Goal: Task Accomplishment & Management: Use online tool/utility

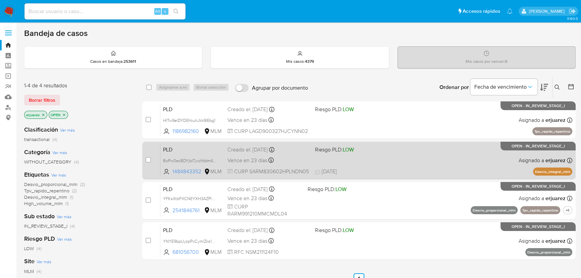
click at [433, 157] on div "PLD BoPw0ecBDYjbITyxzYddm6pn 1484843352 MLM Riesgo PLD: LOW Creado el: [DATE] C…" at bounding box center [366, 160] width 412 height 34
click at [504, 155] on div "PLD BoPw0ecBDYjbITyxzYddm6pn 1484843352 MLM Riesgo PLD: LOW Creado el: 12/08/20…" at bounding box center [366, 160] width 412 height 34
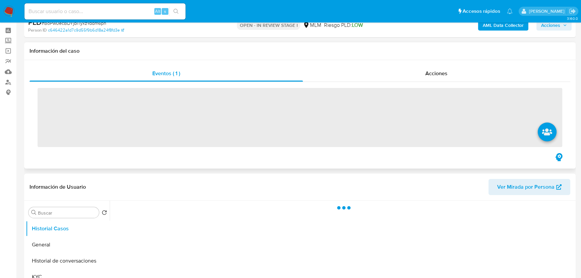
scroll to position [122, 0]
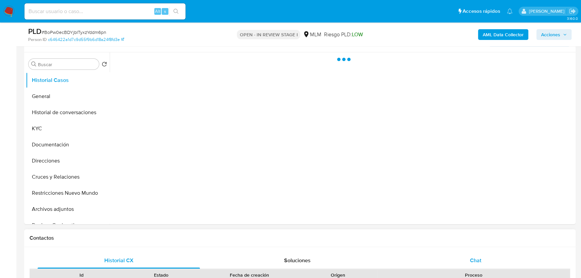
click at [472, 260] on span "Chat" at bounding box center [475, 260] width 11 height 8
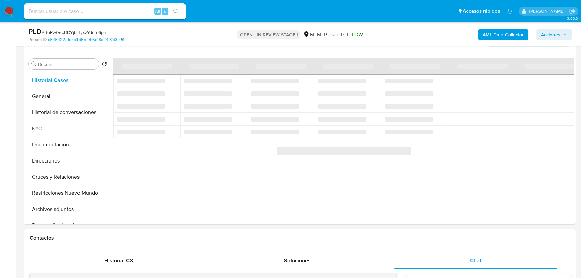
select select "10"
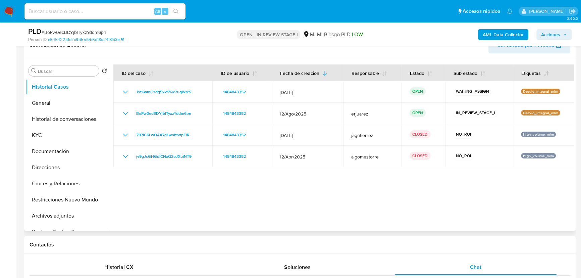
scroll to position [0, 0]
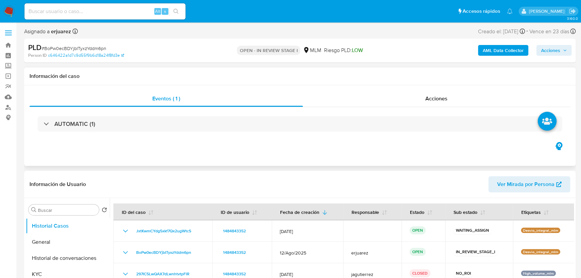
click at [550, 42] on div "PLD # BoPw0ecBDYjbITyxzYddm6pn Person ID c646422a1d7c9d55f9b6d18a24f8fd3e OPEN …" at bounding box center [300, 51] width 552 height 24
drag, startPoint x: 551, startPoint y: 47, endPoint x: 443, endPoint y: 31, distance: 109.0
click at [551, 47] on span "Acciones" at bounding box center [550, 50] width 19 height 11
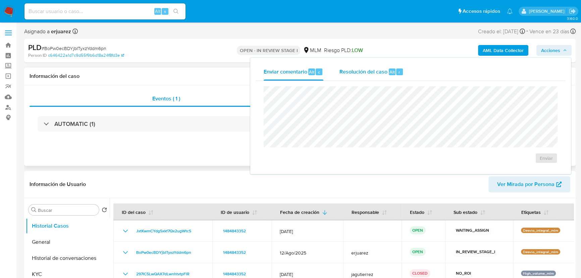
click at [380, 70] on span "Resolución del caso" at bounding box center [364, 72] width 48 height 8
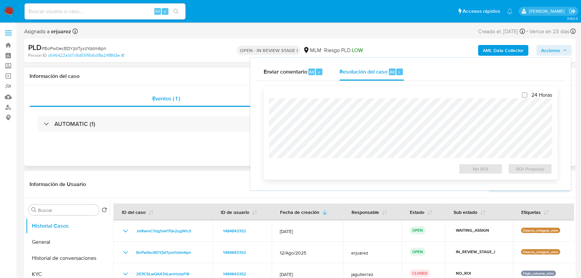
click at [361, 101] on div at bounding box center [410, 128] width 283 height 60
click at [487, 169] on span "No ROI" at bounding box center [481, 168] width 35 height 9
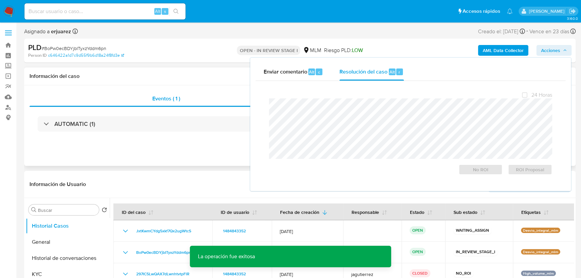
click at [210, 166] on div "Eventos ( 1 ) Acciones AUTOMATIC (1)" at bounding box center [300, 125] width 552 height 81
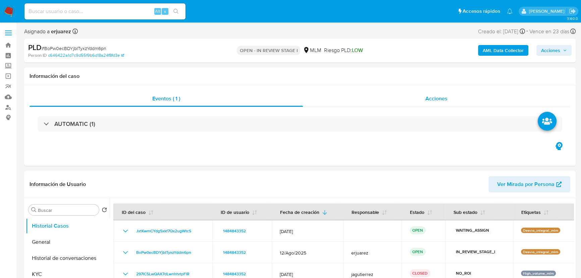
click at [371, 95] on div "Acciones" at bounding box center [437, 99] width 268 height 16
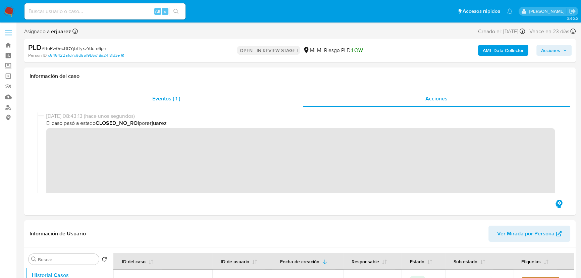
click at [191, 103] on div "Eventos ( 1 )" at bounding box center [167, 99] width 274 height 16
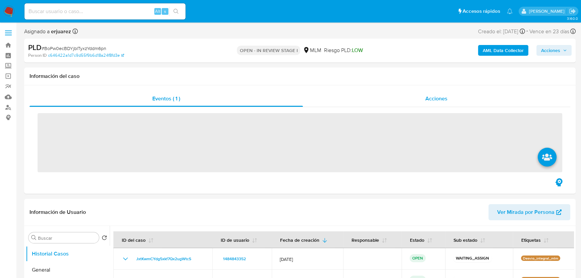
drag, startPoint x: 402, startPoint y: 98, endPoint x: 399, endPoint y: 104, distance: 7.1
click at [403, 98] on div "Acciones" at bounding box center [437, 99] width 268 height 16
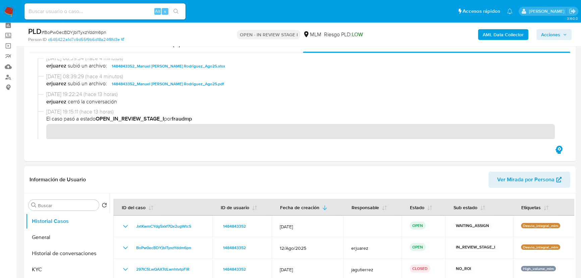
scroll to position [91, 0]
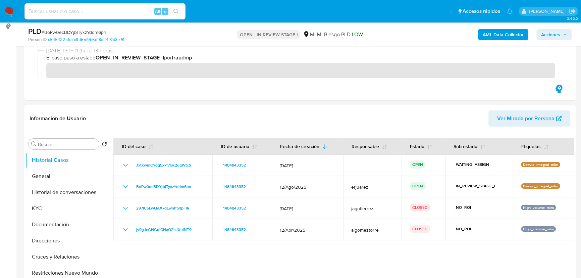
click at [7, 9] on img at bounding box center [8, 11] width 11 height 11
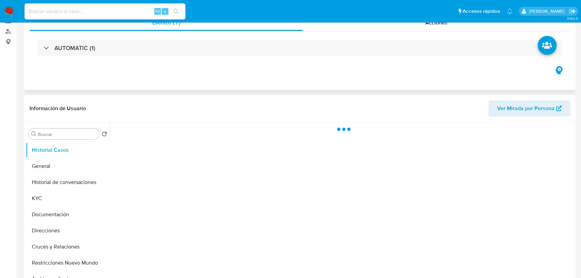
scroll to position [122, 0]
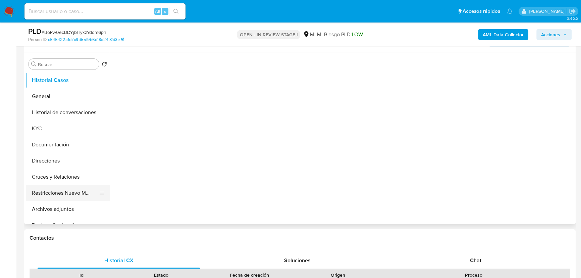
select select "10"
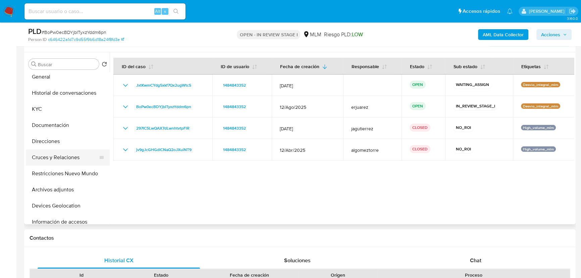
scroll to position [30, 0]
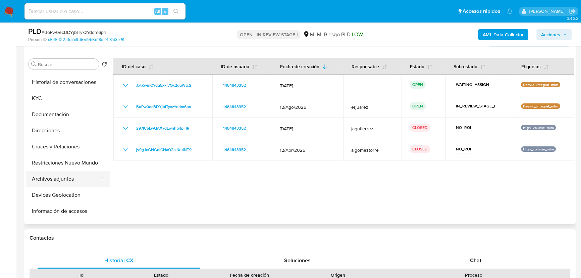
click at [71, 178] on button "Archivos adjuntos" at bounding box center [65, 179] width 79 height 16
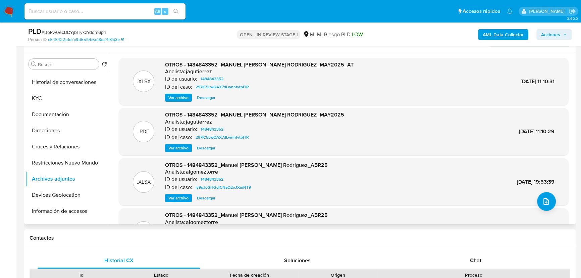
click at [168, 148] on button "Ver archivo" at bounding box center [178, 148] width 27 height 8
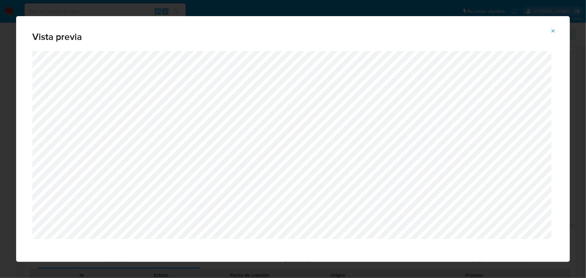
click at [554, 33] on icon "Attachment preview" at bounding box center [552, 30] width 5 height 5
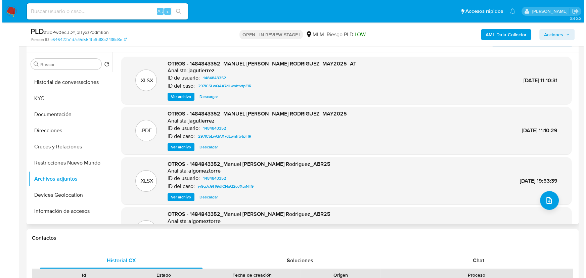
scroll to position [0, 0]
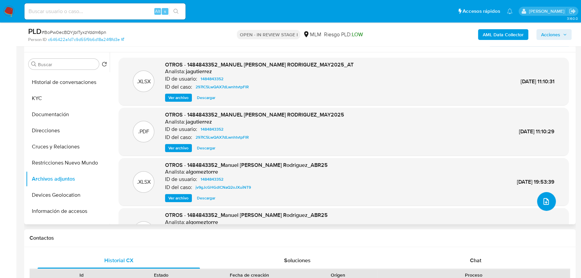
click at [543, 198] on icon "upload-file" at bounding box center [546, 201] width 8 height 8
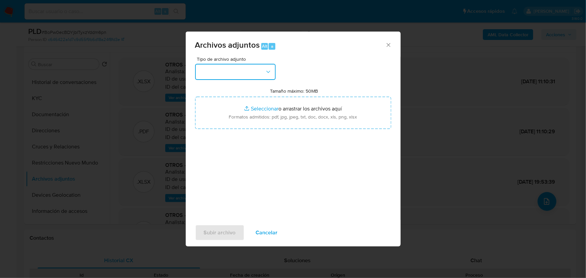
click at [244, 70] on button "button" at bounding box center [235, 72] width 81 height 16
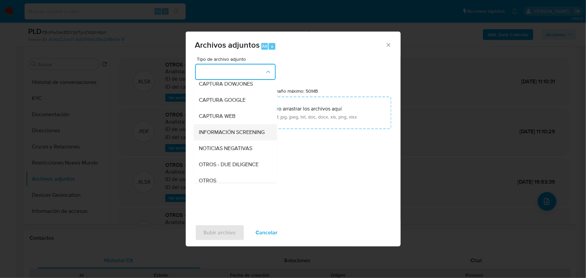
scroll to position [91, 0]
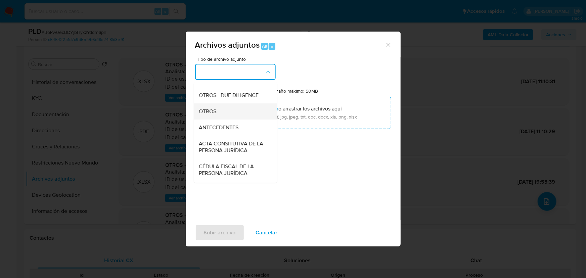
click at [208, 115] on span "OTROS" at bounding box center [207, 111] width 17 height 7
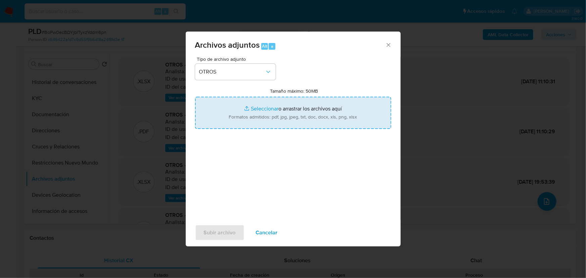
click at [269, 105] on input "Tamaño máximo: 50MB Seleccionar archivos" at bounding box center [293, 113] width 196 height 32
type input "C:\fakepath\1484843352_Manuel Angelo Sanchez Rodriguez_Ago25.xlsx"
click at [258, 108] on input "Tamaño máximo: 50MB Seleccionar archivos" at bounding box center [293, 113] width 196 height 32
type input "C:\fakepath\1484843352_Manuel Angelo Sanchez Rodriguez_Ago25.pdf"
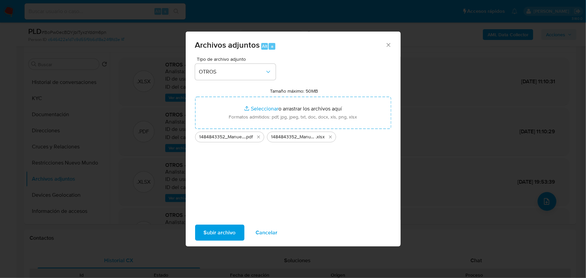
click at [218, 234] on span "Subir archivo" at bounding box center [220, 232] width 32 height 15
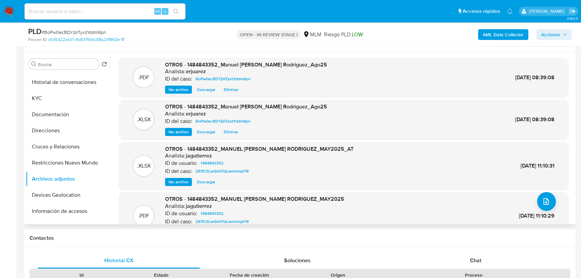
click at [177, 90] on span "Ver archivo" at bounding box center [179, 89] width 20 height 7
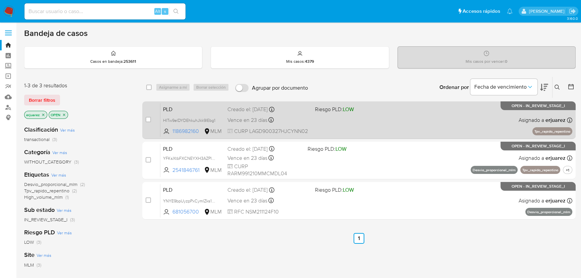
click at [418, 131] on div "PLD HITw9elDYDEhkuhJkk9lEbg1 1186982160 MLM Riesgo PLD: LOW Creado el: 12/08/20…" at bounding box center [366, 120] width 412 height 34
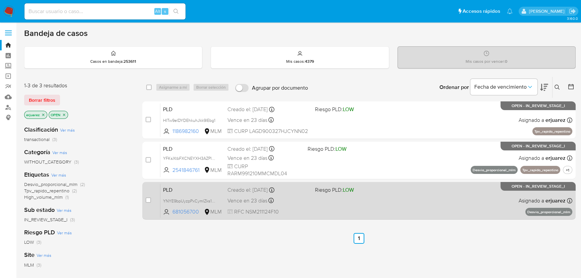
click at [395, 198] on div "PLD YNYE9bpUyzpPxCymlZks1nLu 681056700 MLM Riesgo PLD: LOW Creado el: 12/08/202…" at bounding box center [366, 201] width 412 height 34
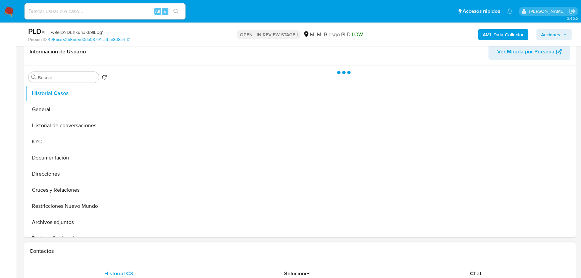
scroll to position [152, 0]
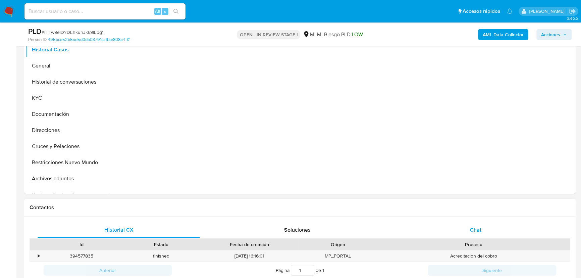
click at [479, 225] on div "Chat" at bounding box center [476, 230] width 162 height 16
select select "10"
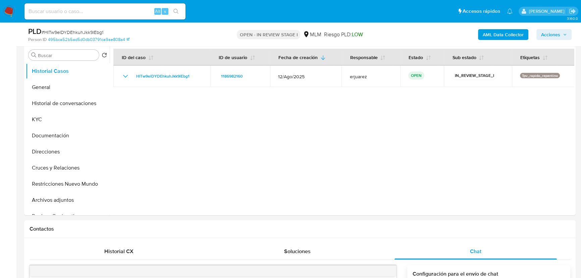
scroll to position [122, 0]
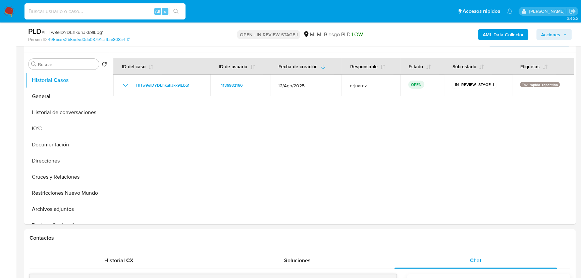
click at [92, 7] on input at bounding box center [105, 11] width 161 height 9
paste input "1346570046"
type input "1346570046"
click at [175, 10] on icon "search-icon" at bounding box center [176, 11] width 5 height 5
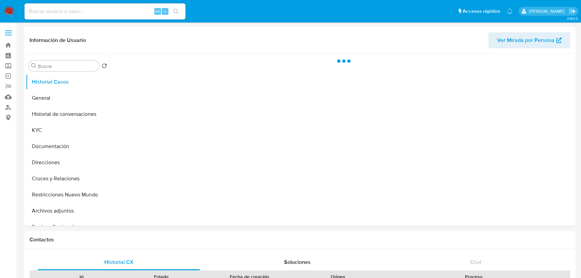
select select "10"
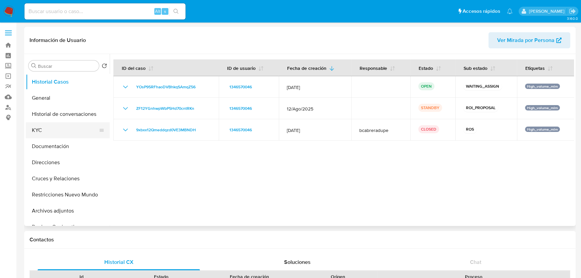
click at [47, 136] on button "KYC" at bounding box center [65, 130] width 79 height 16
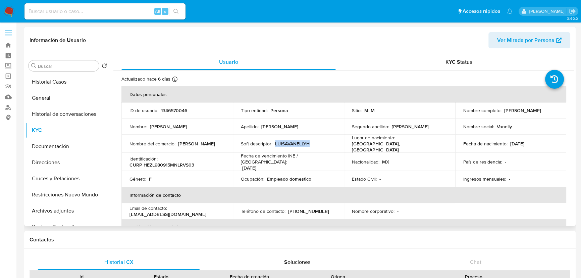
drag, startPoint x: 275, startPoint y: 143, endPoint x: 324, endPoint y: 144, distance: 49.4
click at [324, 144] on div "Soft descriptor : LUISAVANELLYH" at bounding box center [288, 144] width 95 height 6
click at [298, 142] on p "LUISAVANELLYH" at bounding box center [292, 144] width 35 height 6
drag, startPoint x: 258, startPoint y: 175, endPoint x: 344, endPoint y: 178, distance: 85.3
click at [332, 181] on td "Ocupación : Empleado domestico" at bounding box center [288, 179] width 111 height 16
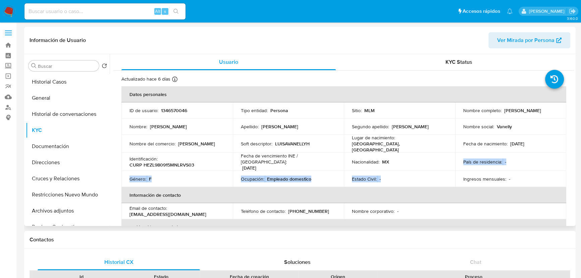
drag, startPoint x: 495, startPoint y: 170, endPoint x: 419, endPoint y: 158, distance: 76.8
click at [419, 158] on tbody "ID de usuario : 1346570046 Tipo entidad : Persona Sitio : MLM Nombre completo :…" at bounding box center [344, 144] width 445 height 85
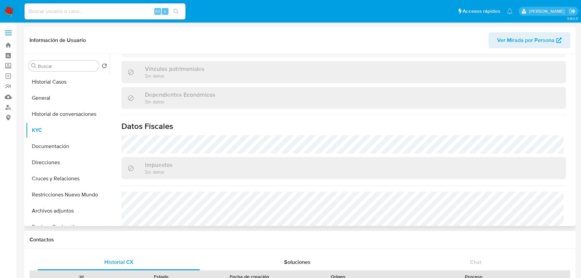
scroll to position [396, 0]
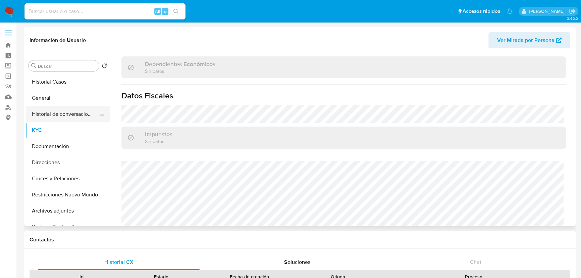
click at [77, 115] on button "Historial de conversaciones" at bounding box center [65, 114] width 79 height 16
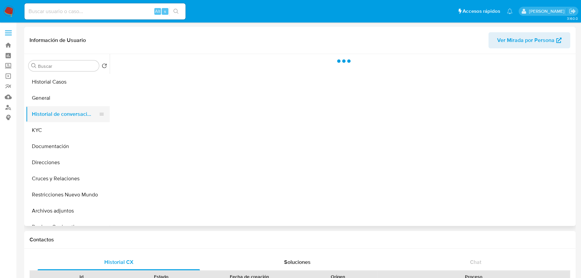
scroll to position [0, 0]
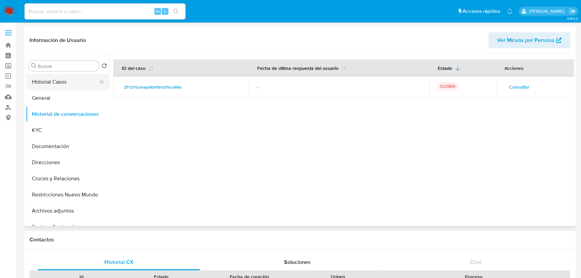
click at [63, 74] on button "Historial Casos" at bounding box center [65, 82] width 79 height 16
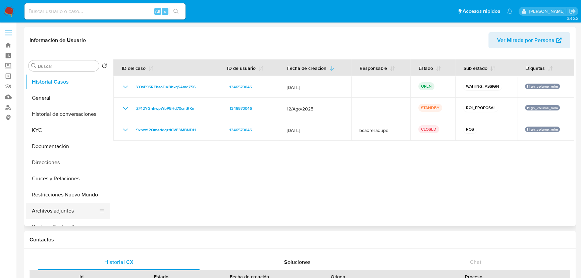
click at [67, 208] on button "Archivos adjuntos" at bounding box center [65, 211] width 79 height 16
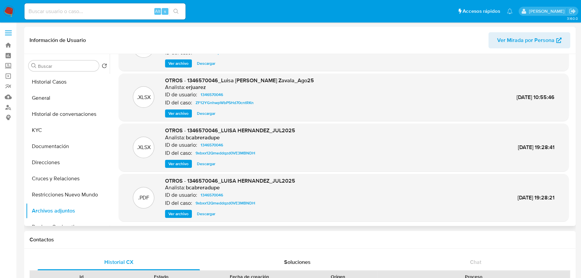
scroll to position [38, 0]
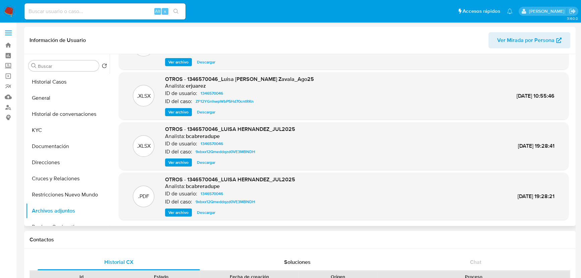
click at [195, 163] on button "Descargar" at bounding box center [206, 162] width 25 height 8
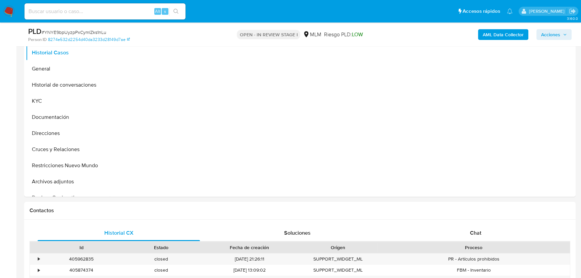
scroll to position [183, 0]
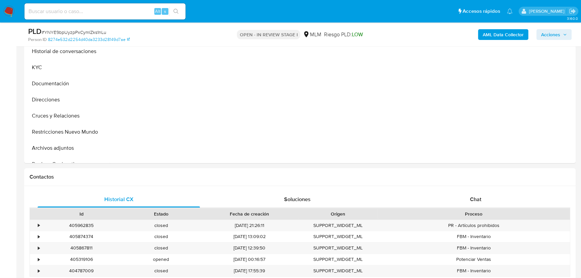
select select "10"
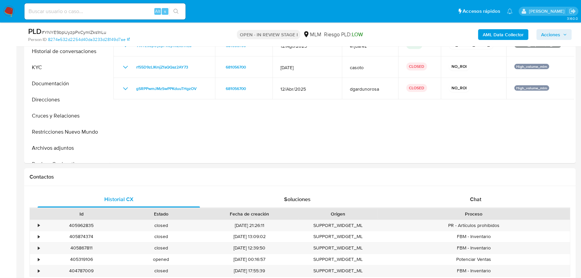
scroll to position [30, 0]
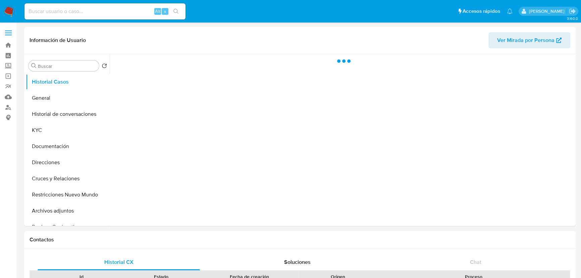
select select "10"
